Goal: Entertainment & Leisure: Browse casually

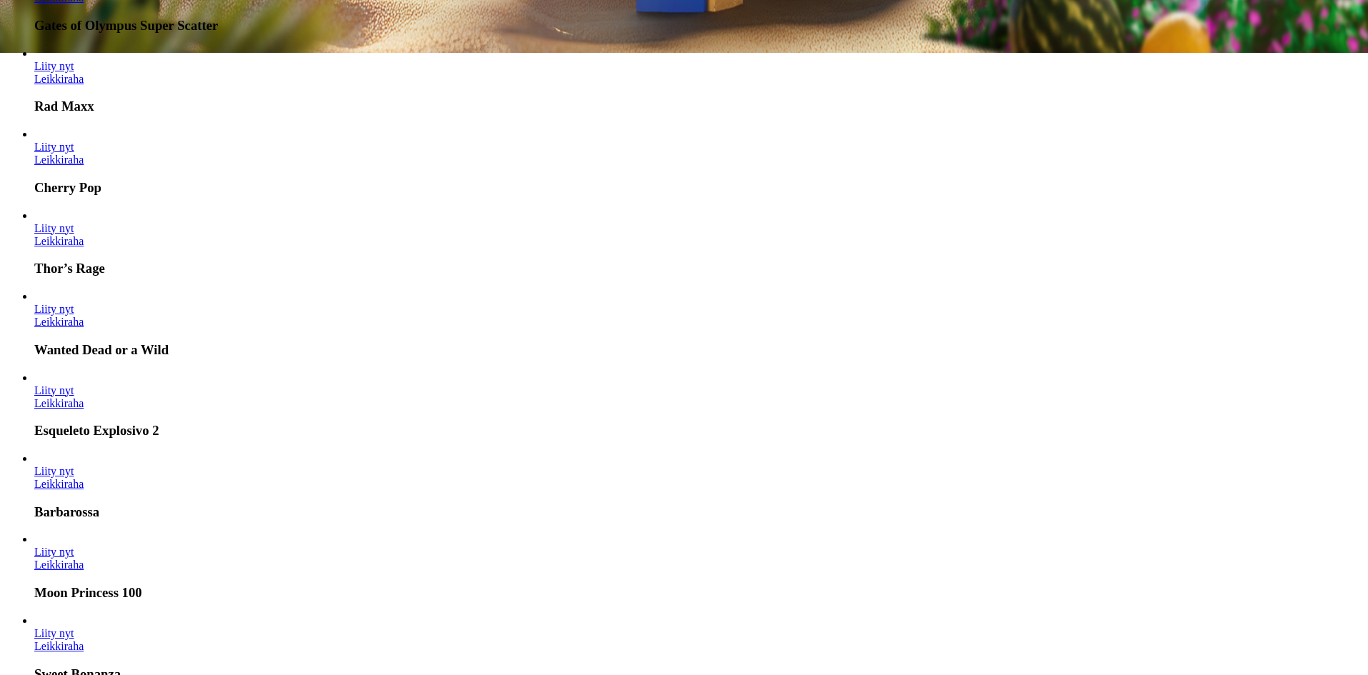
scroll to position [643, 0]
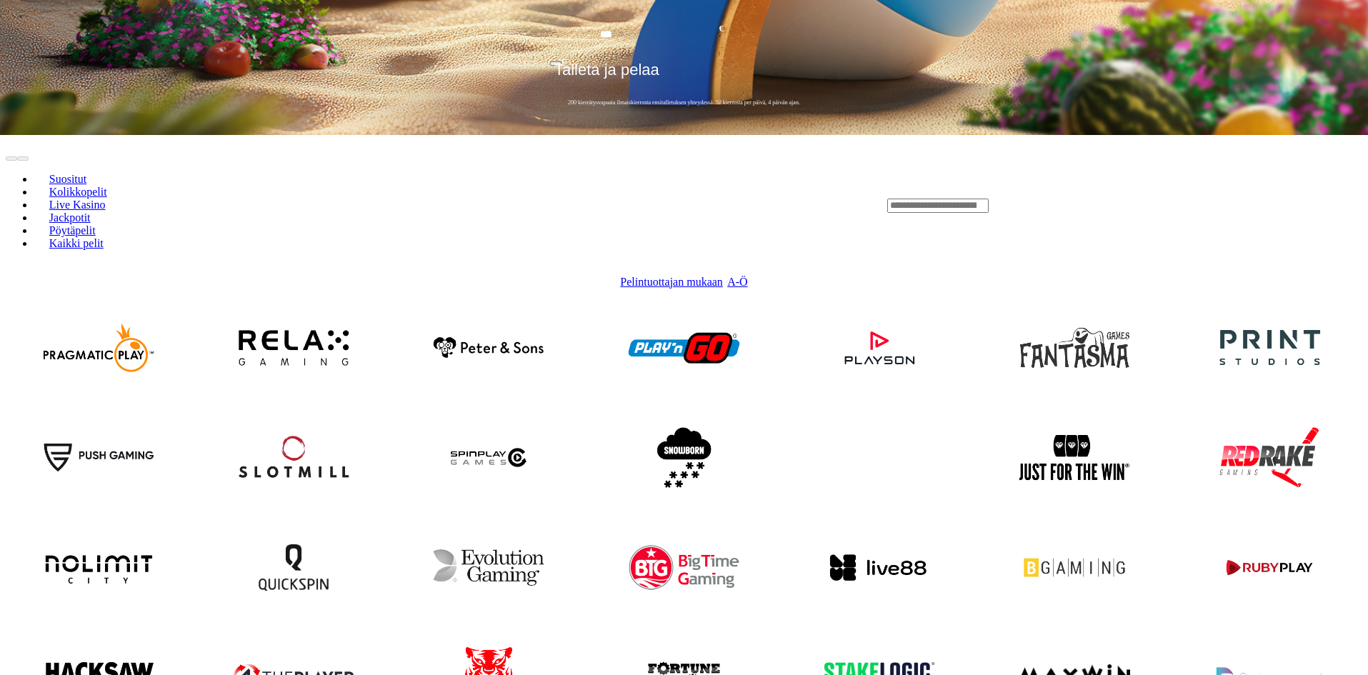
scroll to position [500, 0]
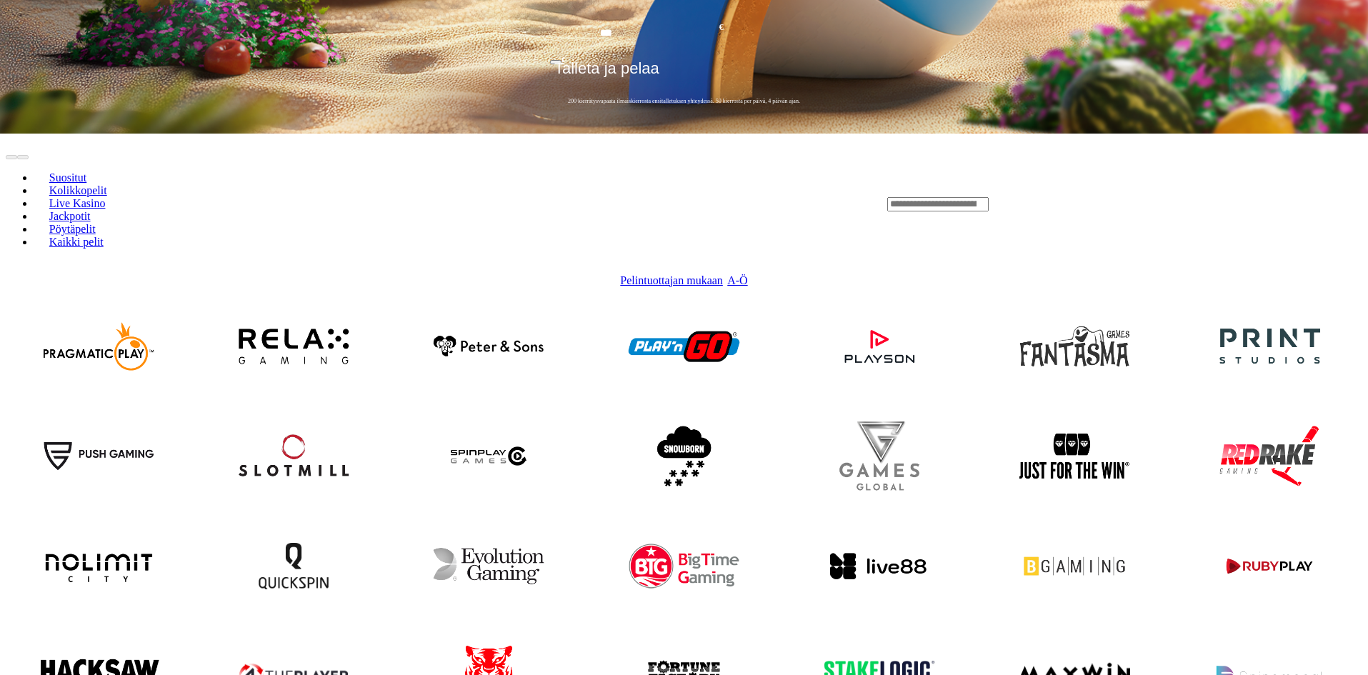
click at [166, 614] on img at bounding box center [98, 676] width 135 height 124
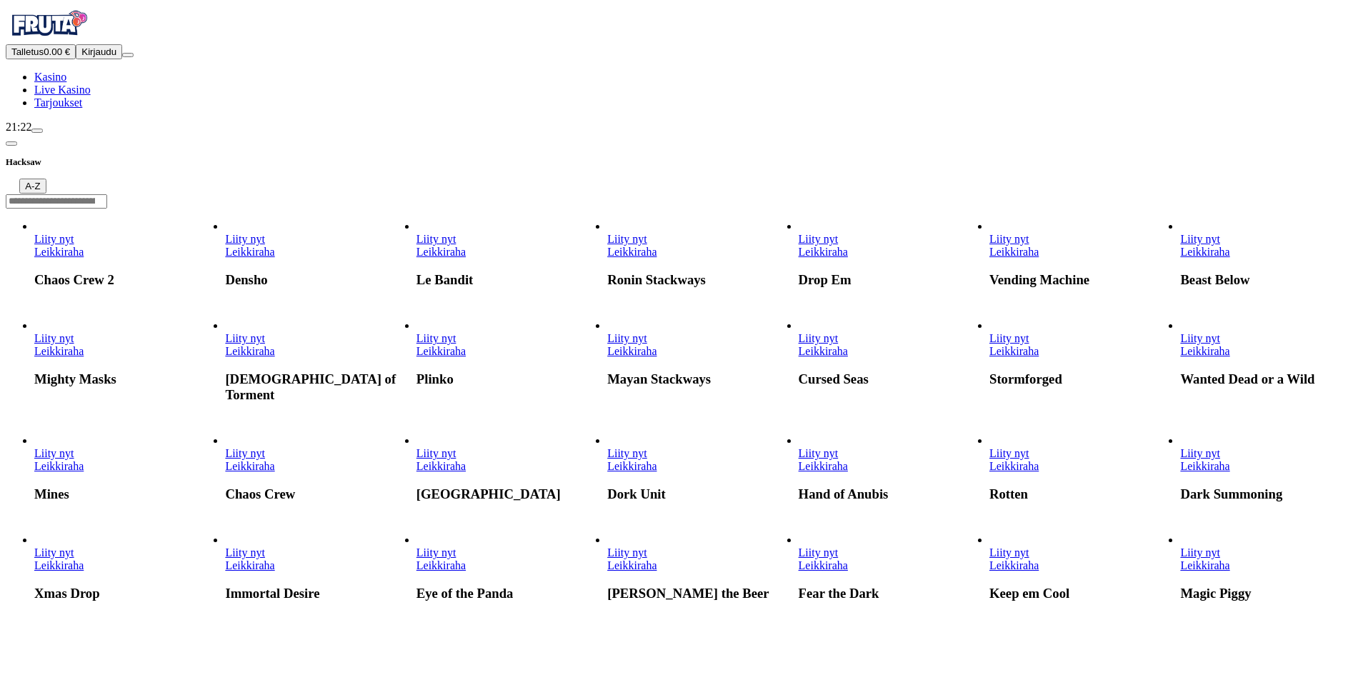
click at [40, 181] on span "A-Z" at bounding box center [32, 186] width 15 height 11
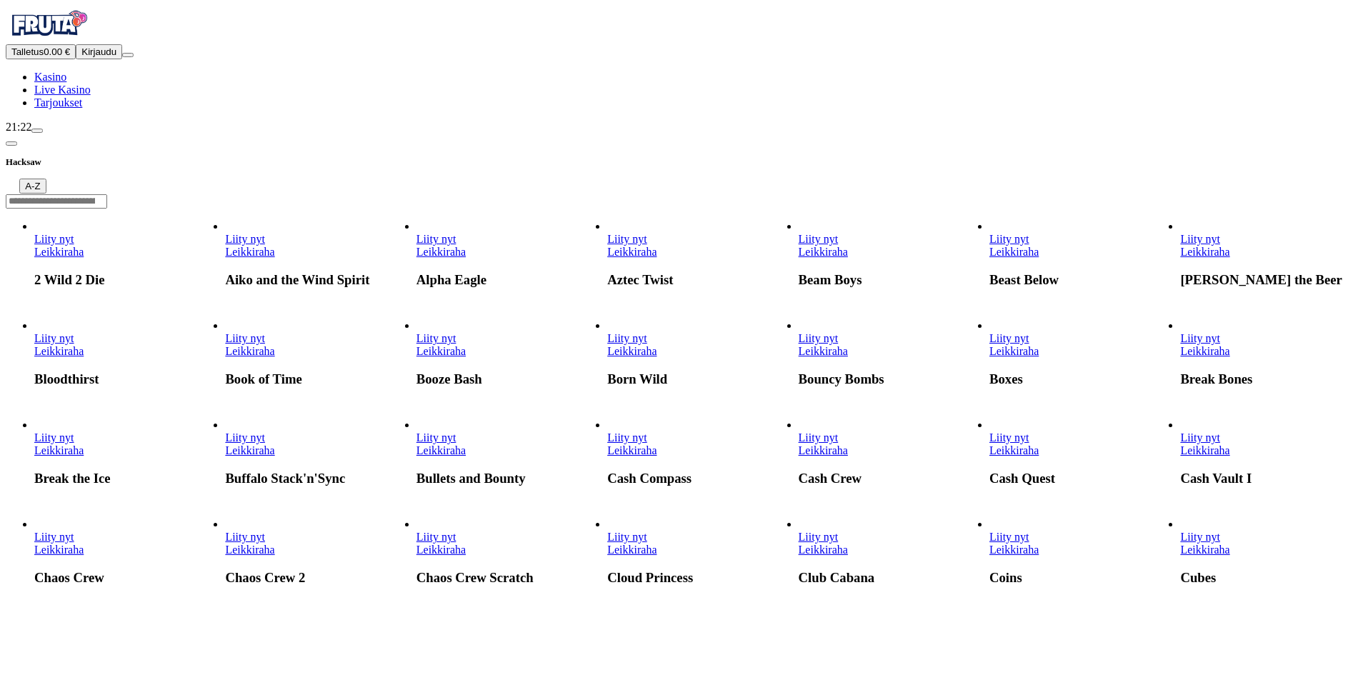
click at [46, 179] on button "A-Z" at bounding box center [32, 186] width 26 height 15
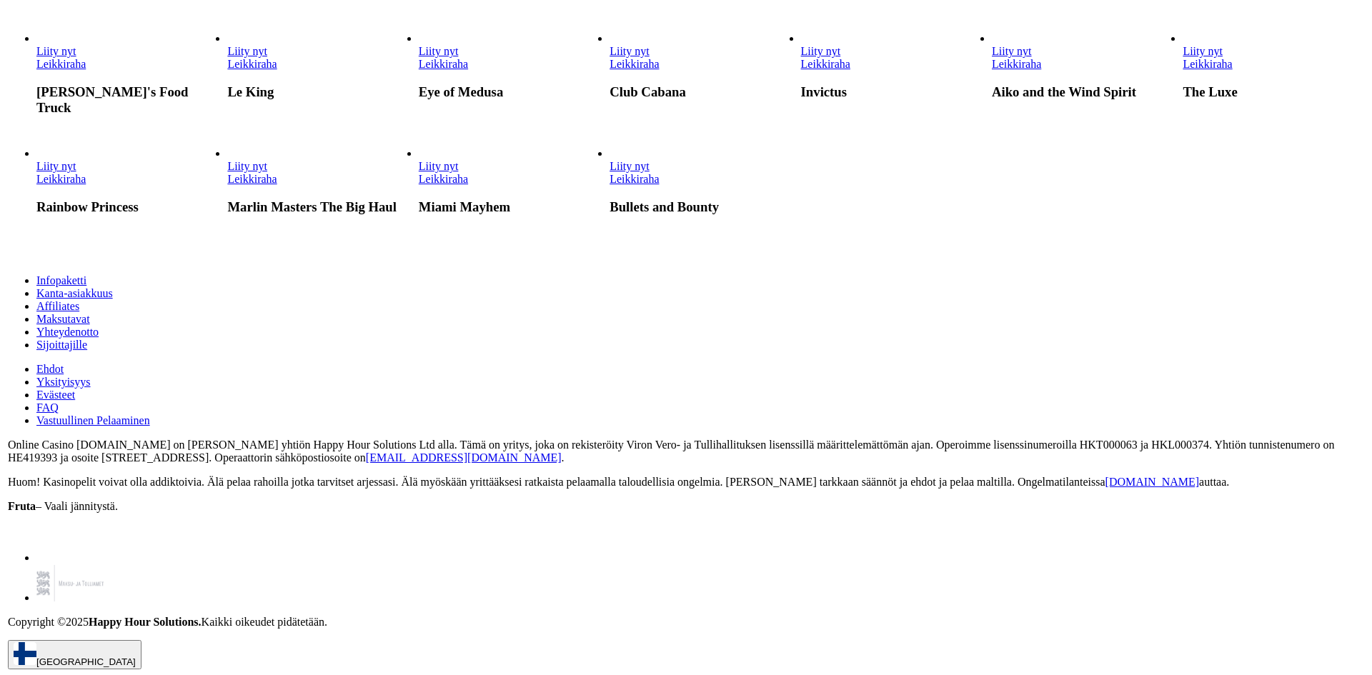
scroll to position [4929, 0]
click at [607, 186] on link "Bullets and Bounty" at bounding box center [607, 186] width 0 height 0
click at [656, 185] on link "Leikkiraha" at bounding box center [631, 179] width 49 height 12
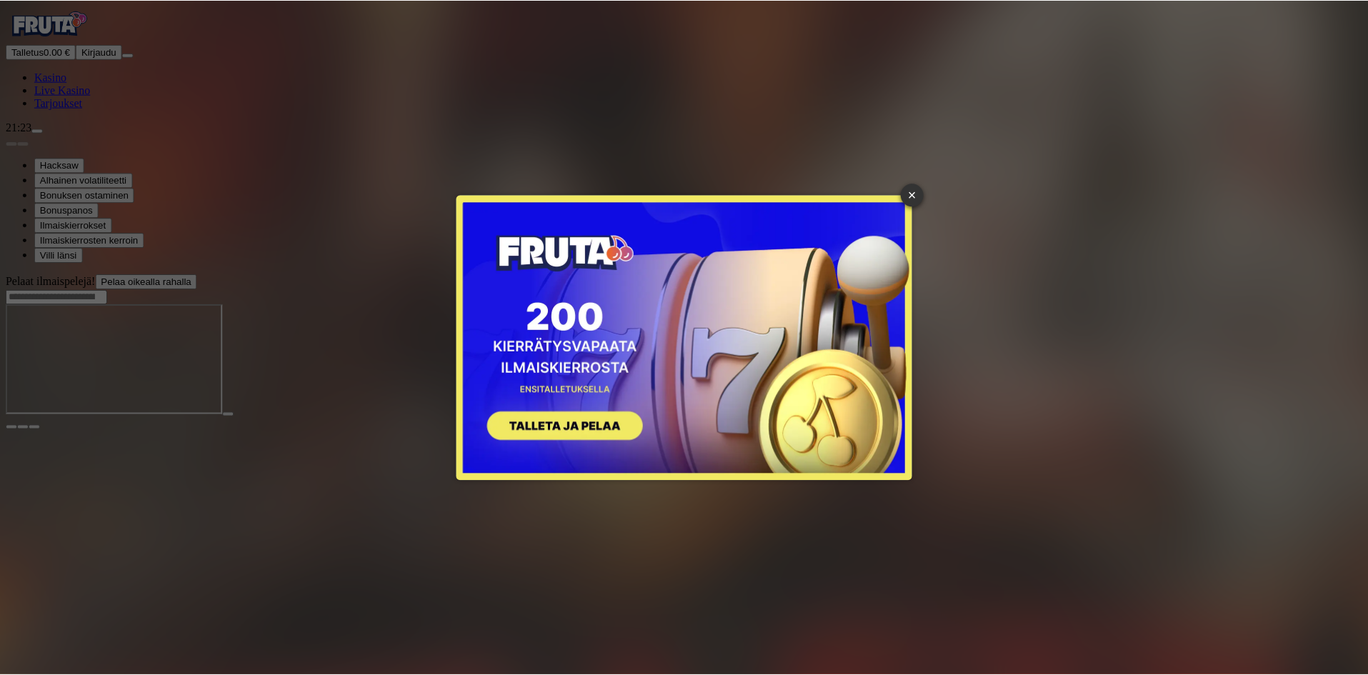
scroll to position [160, 0]
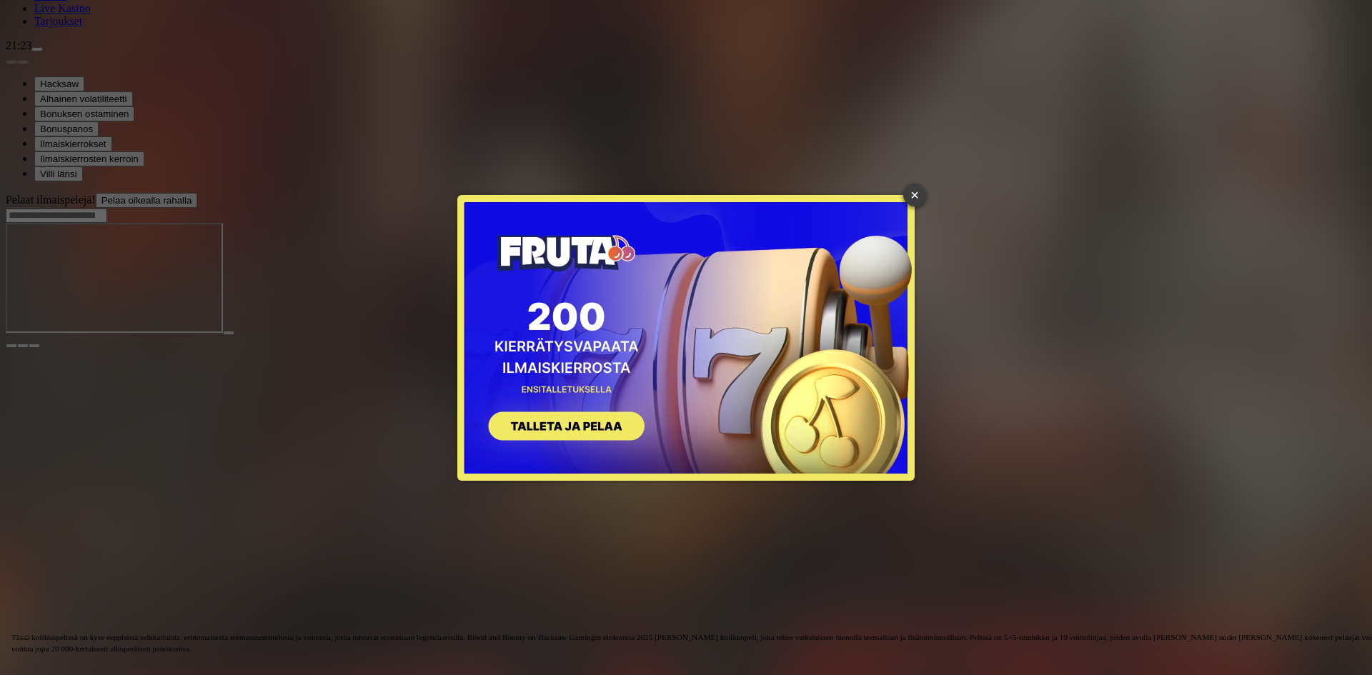
click at [919, 191] on link "×" at bounding box center [914, 195] width 23 height 23
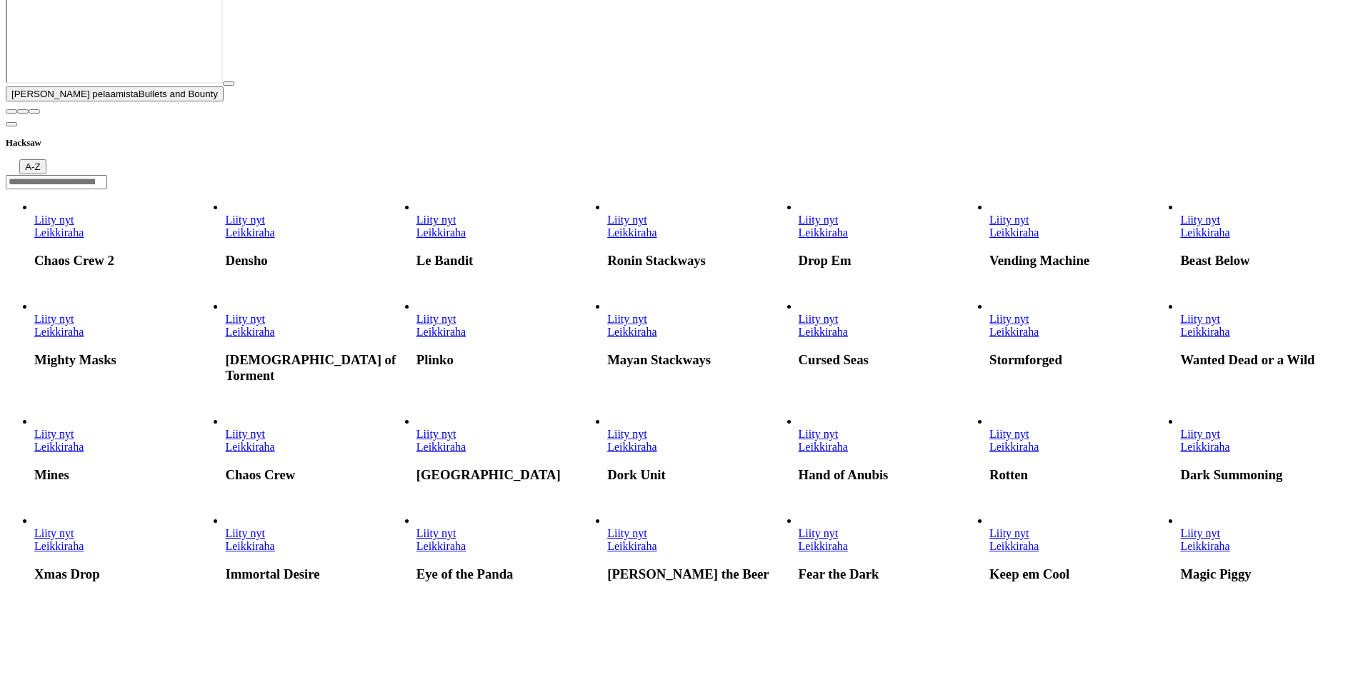
scroll to position [500, 0]
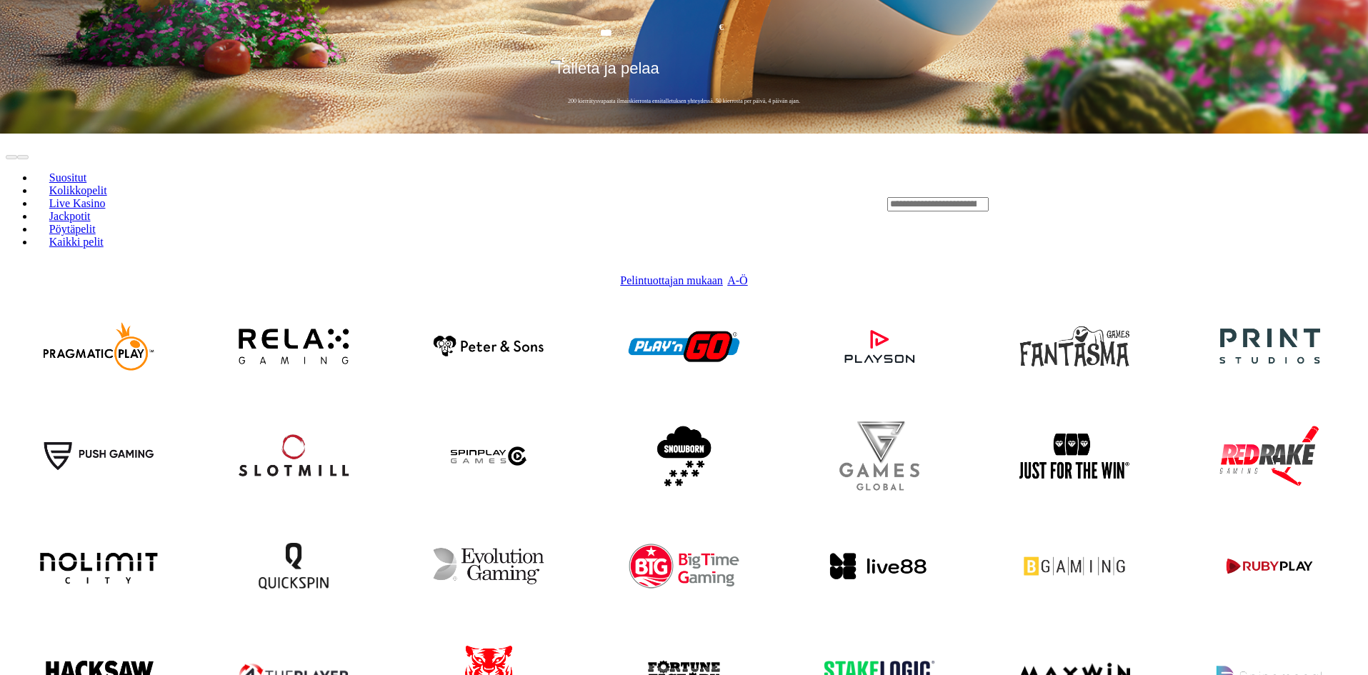
click at [166, 504] on img at bounding box center [98, 566] width 135 height 124
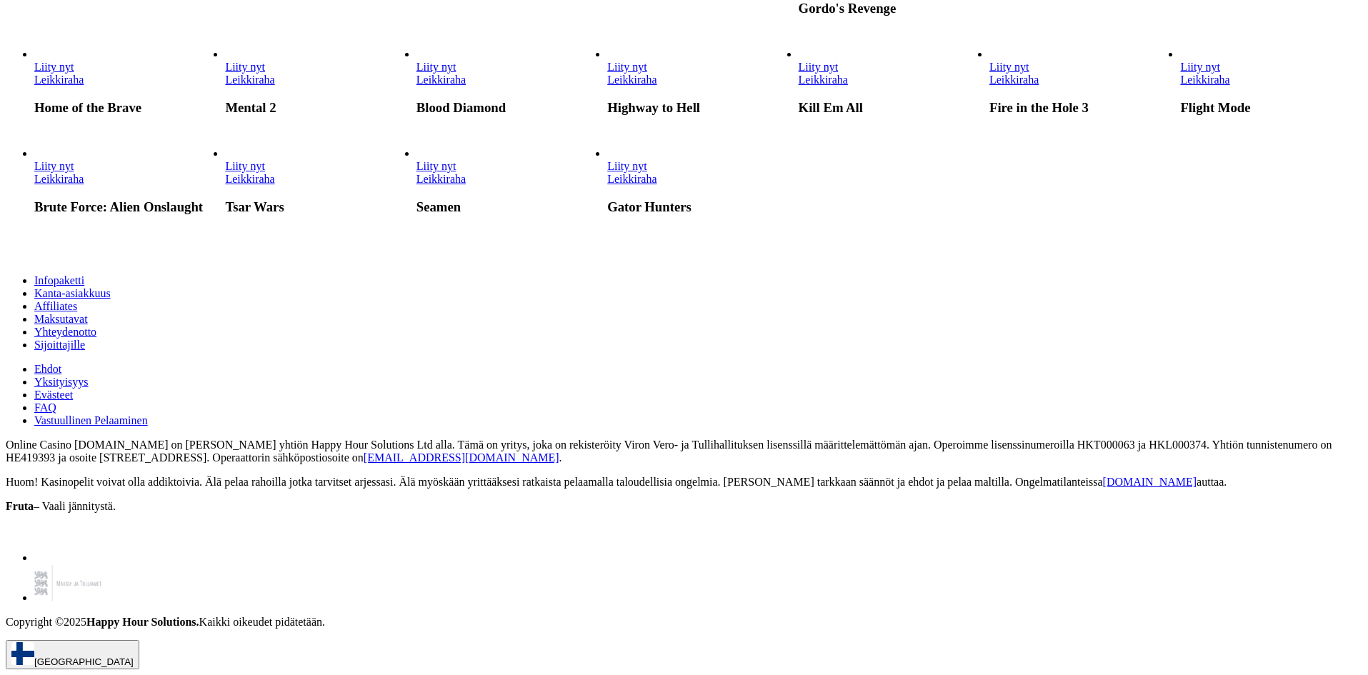
scroll to position [3460, 0]
click at [848, 86] on link "Leikkiraha" at bounding box center [823, 80] width 49 height 12
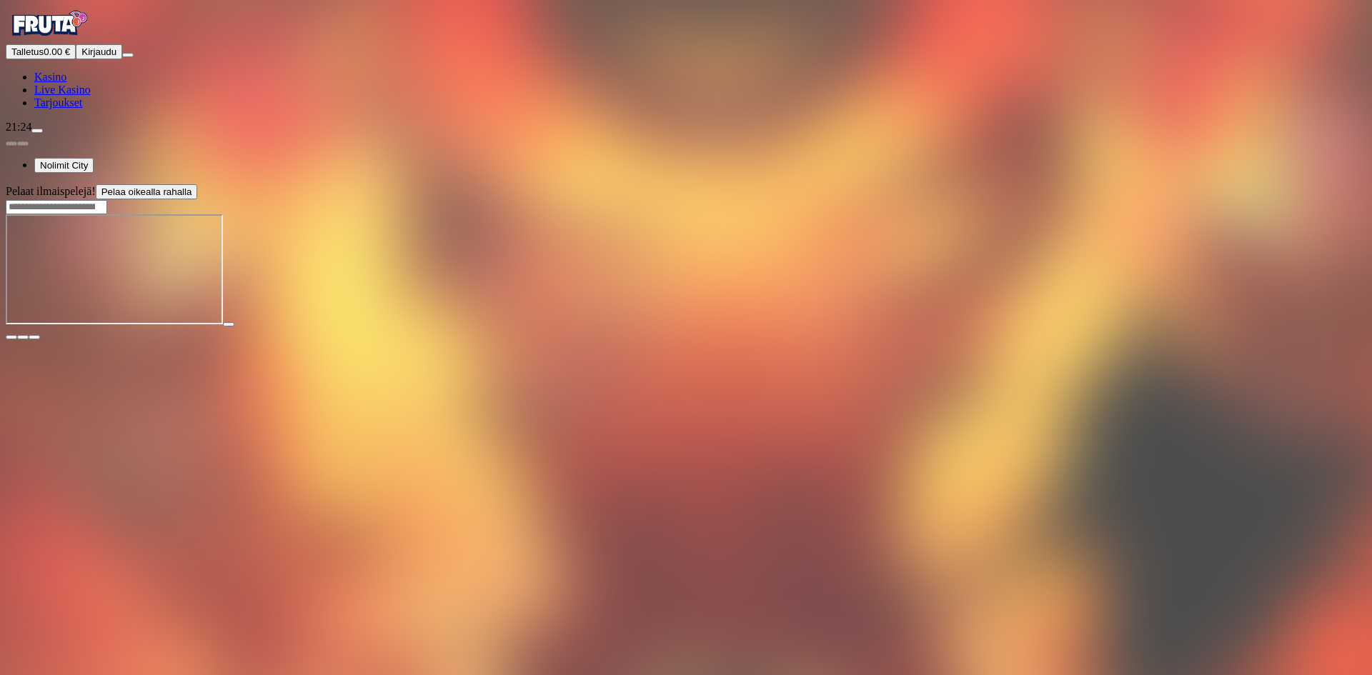
click at [860, 327] on div at bounding box center [686, 270] width 1360 height 113
